Goal: Use online tool/utility: Utilize a website feature to perform a specific function

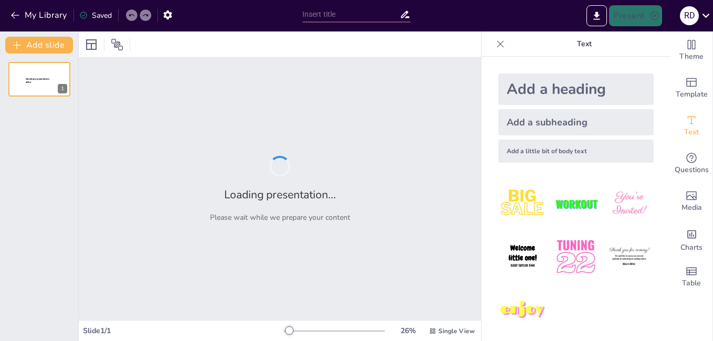
type input "Curso: Auxiliar en Apicultura - Organiza Ceder y Munic. [DEMOGRAPHIC_DATA] [PER…"
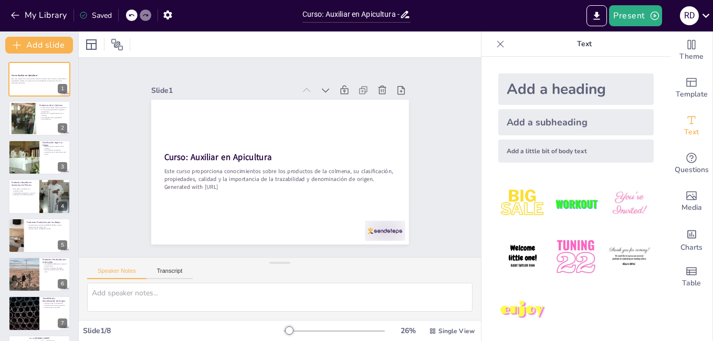
click at [35, 110] on div at bounding box center [24, 118] width 42 height 31
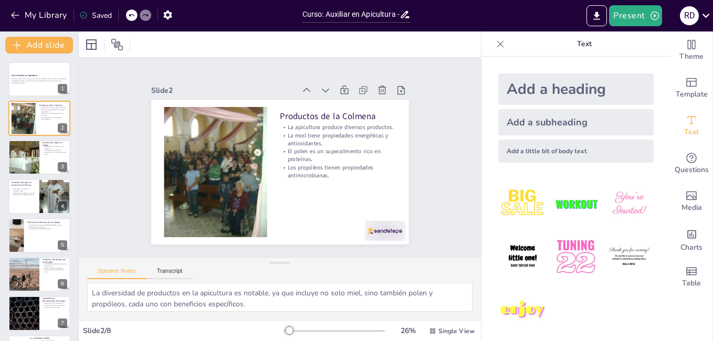
click at [24, 152] on div at bounding box center [24, 157] width 47 height 35
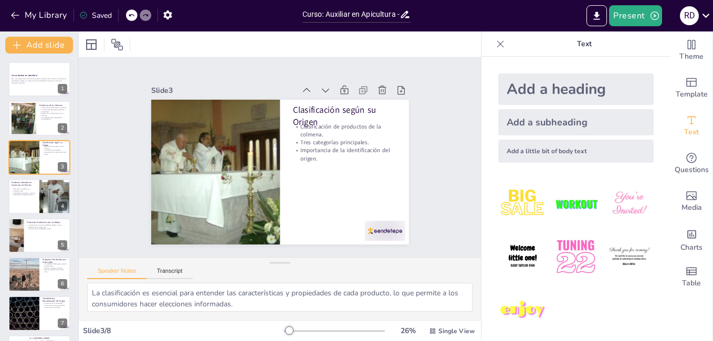
click at [23, 188] on p "Miel, polen y propóleos son productos clave." at bounding box center [24, 190] width 25 height 4
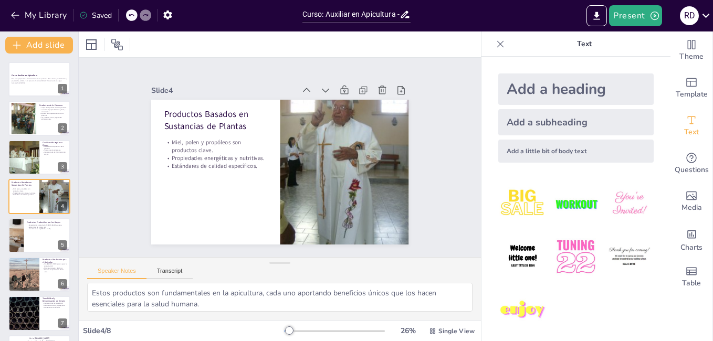
click at [29, 237] on div at bounding box center [39, 235] width 62 height 35
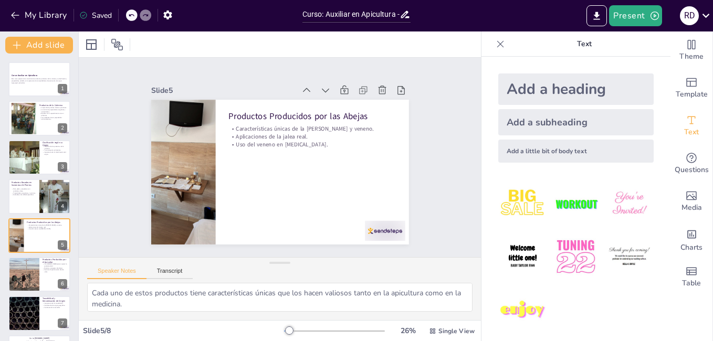
scroll to position [37, 0]
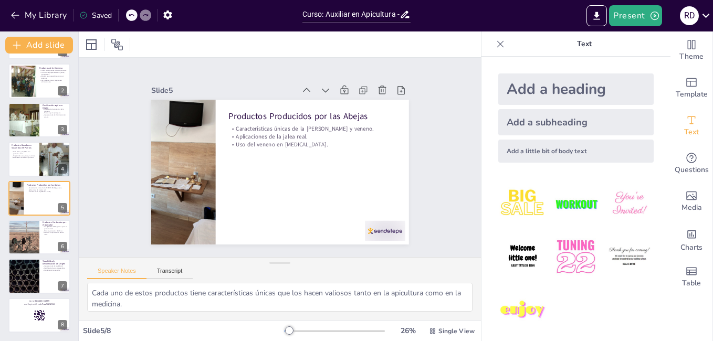
click at [23, 271] on div at bounding box center [24, 276] width 62 height 35
type textarea "La trazabilidad es esencial para garantizar que los productos sean seguros y de…"
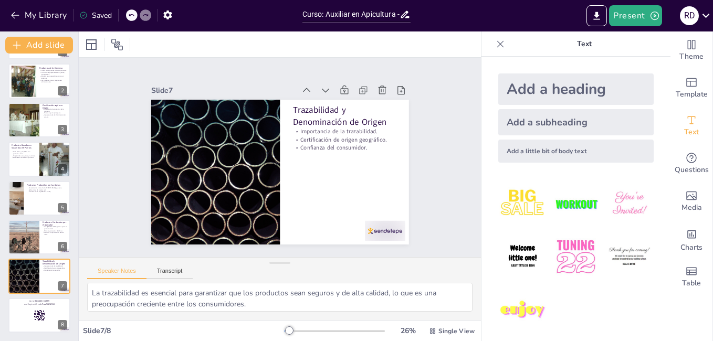
click at [30, 306] on div at bounding box center [39, 315] width 62 height 35
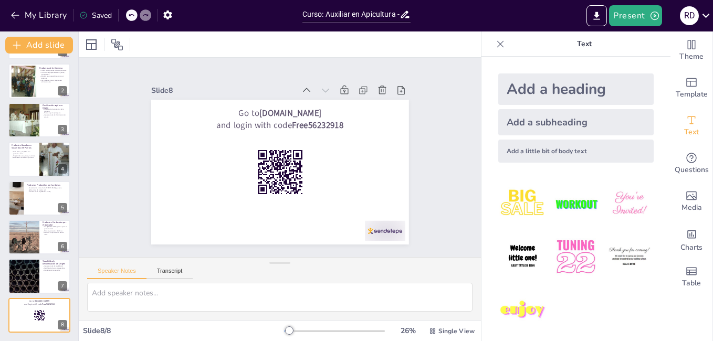
click at [31, 233] on div at bounding box center [23, 237] width 31 height 41
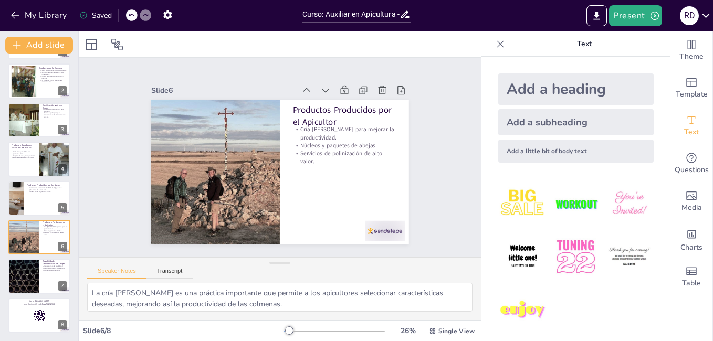
click at [298, 331] on div at bounding box center [334, 331] width 101 height 8
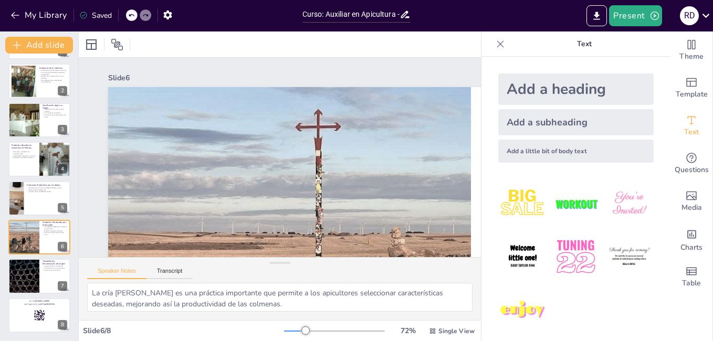
click at [313, 334] on div at bounding box center [334, 331] width 101 height 8
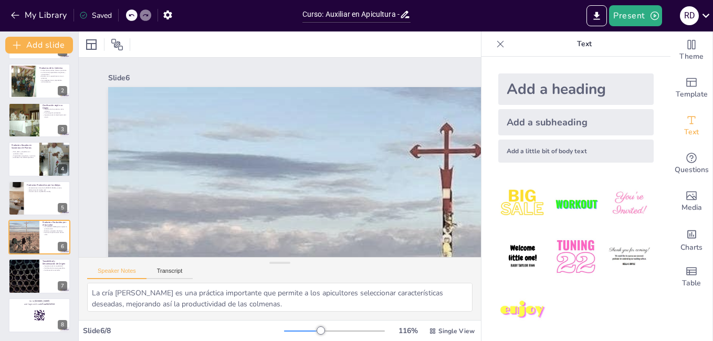
click at [121, 268] on button "Speaker Notes" at bounding box center [116, 274] width 59 height 12
click at [23, 119] on div at bounding box center [24, 120] width 47 height 35
type textarea "La clasificación es esencial para entender las características y propiedades de…"
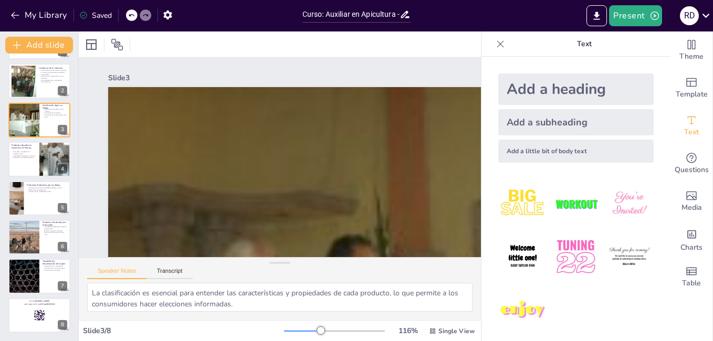
scroll to position [0, 0]
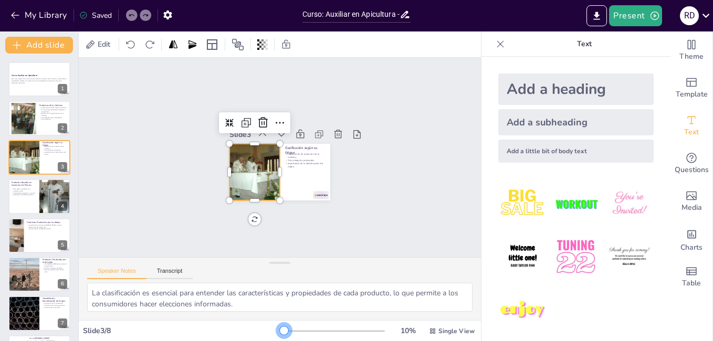
drag, startPoint x: 312, startPoint y: 330, endPoint x: 271, endPoint y: 325, distance: 41.2
click at [271, 325] on div "Slide 3 / 8 10 % Single View" at bounding box center [280, 331] width 402 height 17
click at [627, 14] on button "Present" at bounding box center [635, 15] width 52 height 21
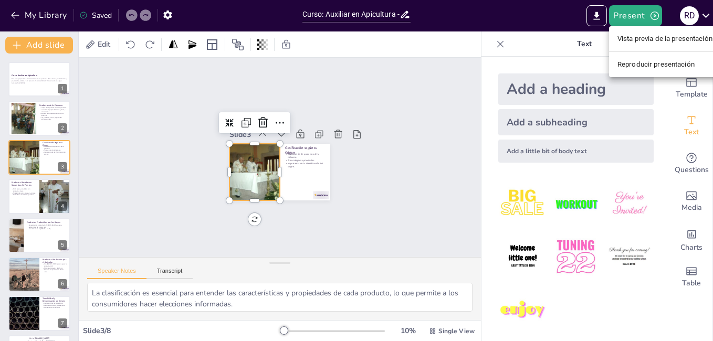
click at [638, 61] on li "Reproducir presentación" at bounding box center [665, 64] width 112 height 17
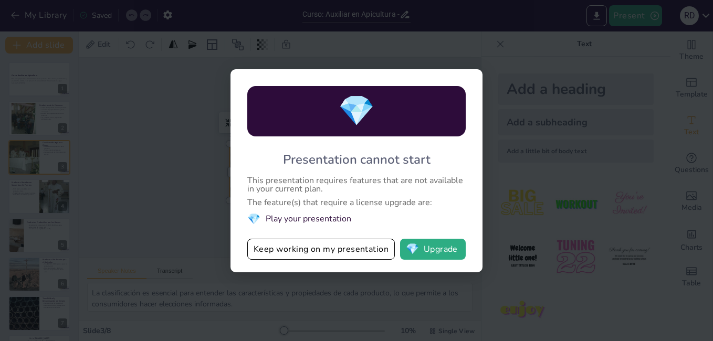
click at [440, 248] on button "💎 Upgrade" at bounding box center [433, 249] width 66 height 21
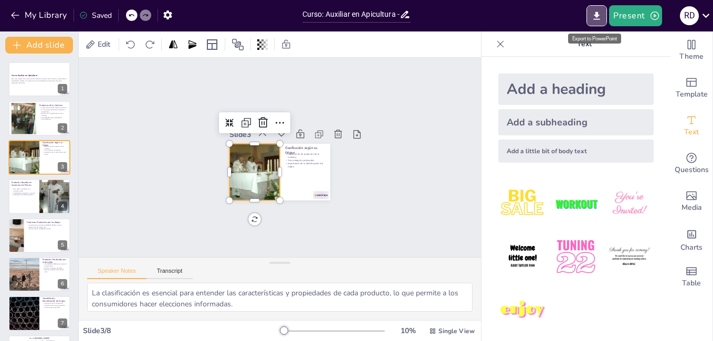
click at [597, 13] on icon "Export to PowerPoint" at bounding box center [596, 16] width 6 height 8
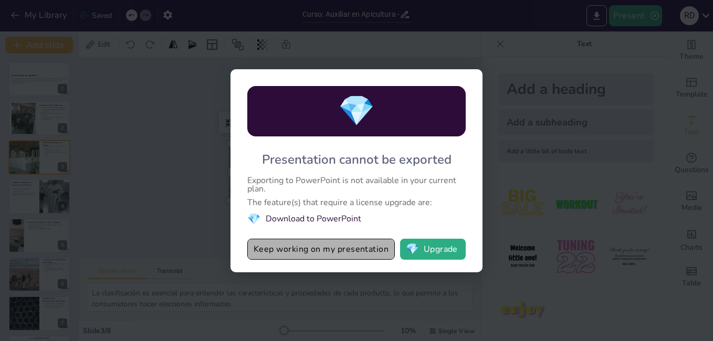
click at [348, 243] on button "Keep working on my presentation" at bounding box center [320, 249] width 147 height 21
